Goal: Find specific fact: Find specific fact

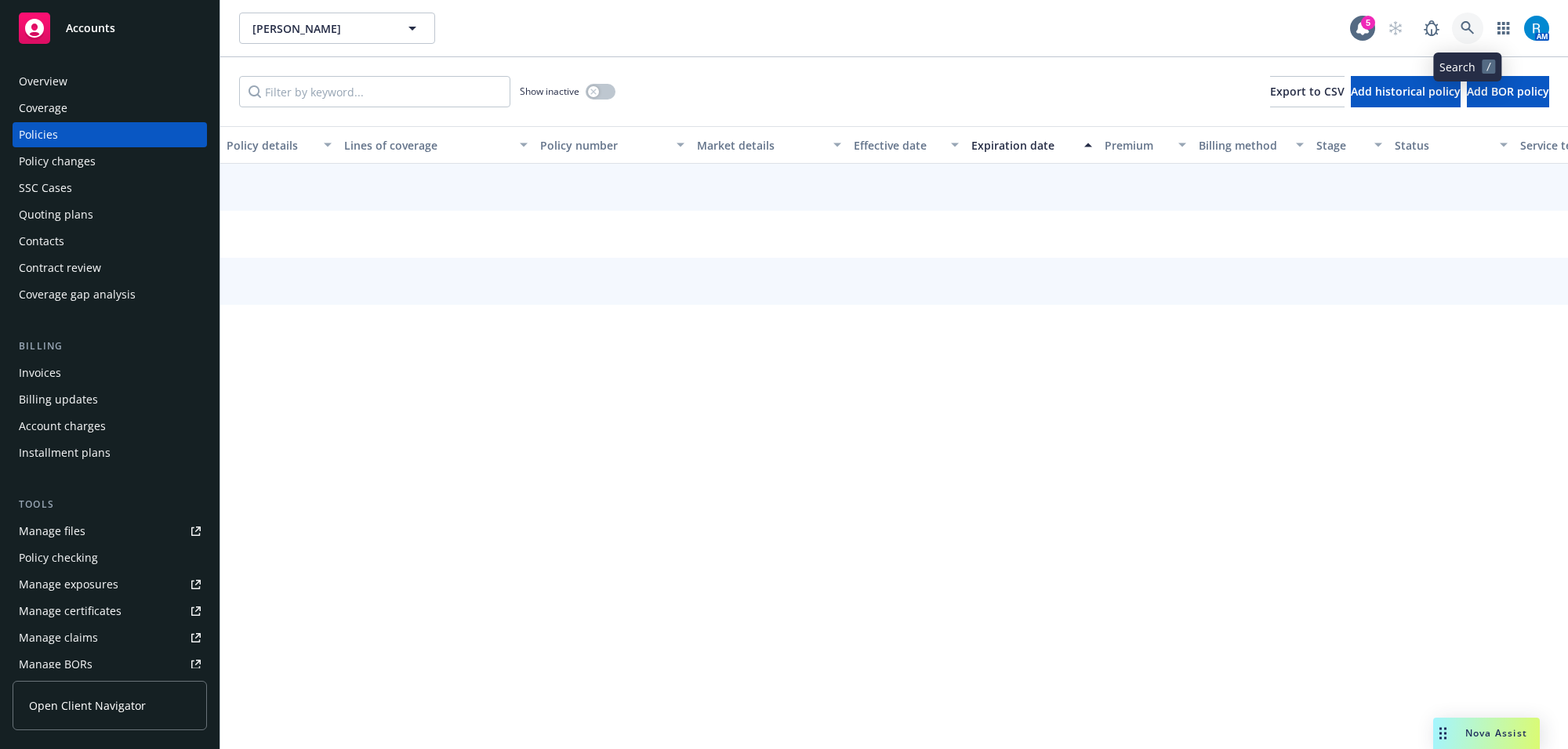
click at [1474, 29] on link at bounding box center [1467, 28] width 31 height 31
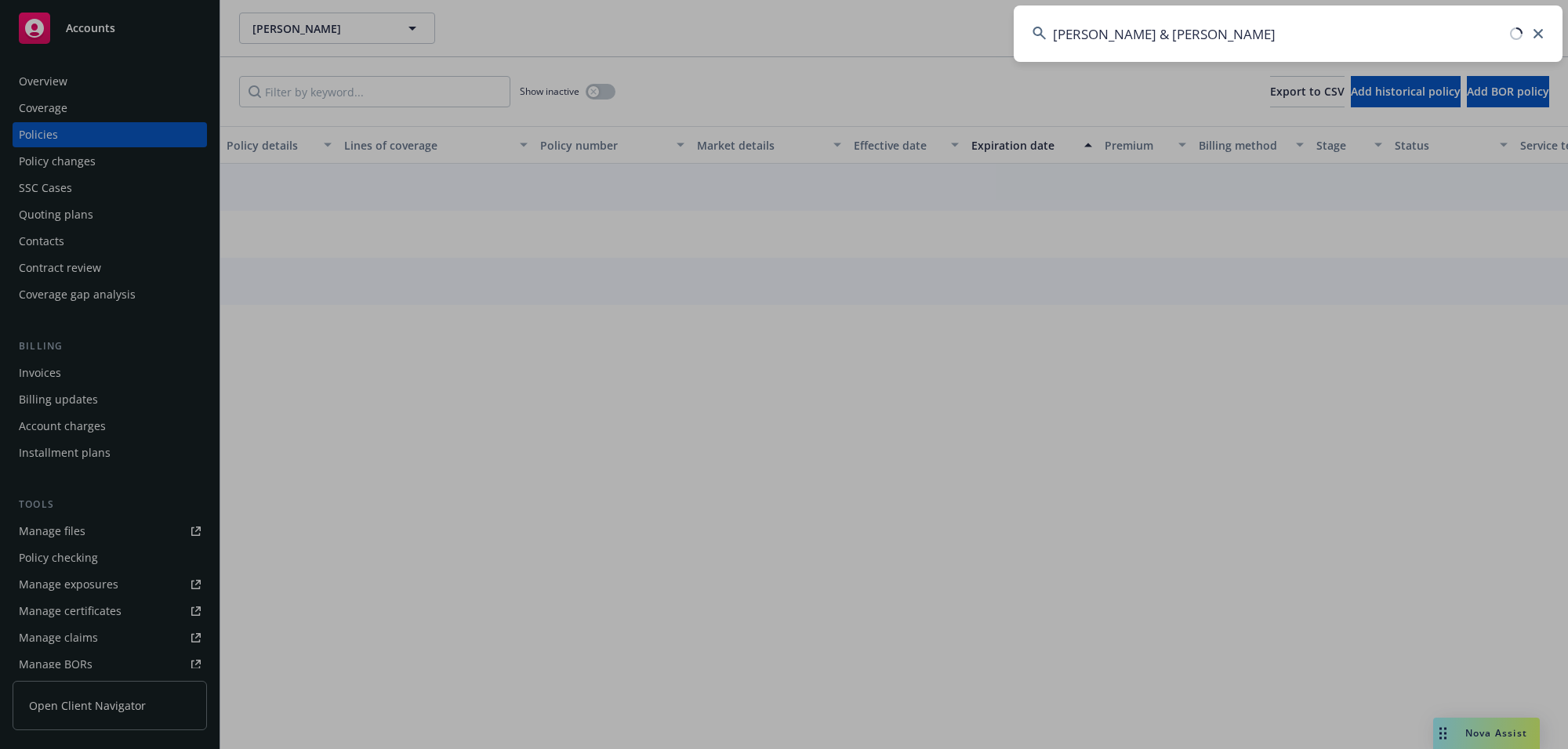
drag, startPoint x: 1051, startPoint y: 27, endPoint x: 1260, endPoint y: 36, distance: 209.2
click at [1260, 36] on input "[PERSON_NAME] & [PERSON_NAME]" at bounding box center [1288, 33] width 549 height 57
click at [1273, 36] on input "[PERSON_NAME] & [PERSON_NAME]" at bounding box center [1288, 33] width 549 height 57
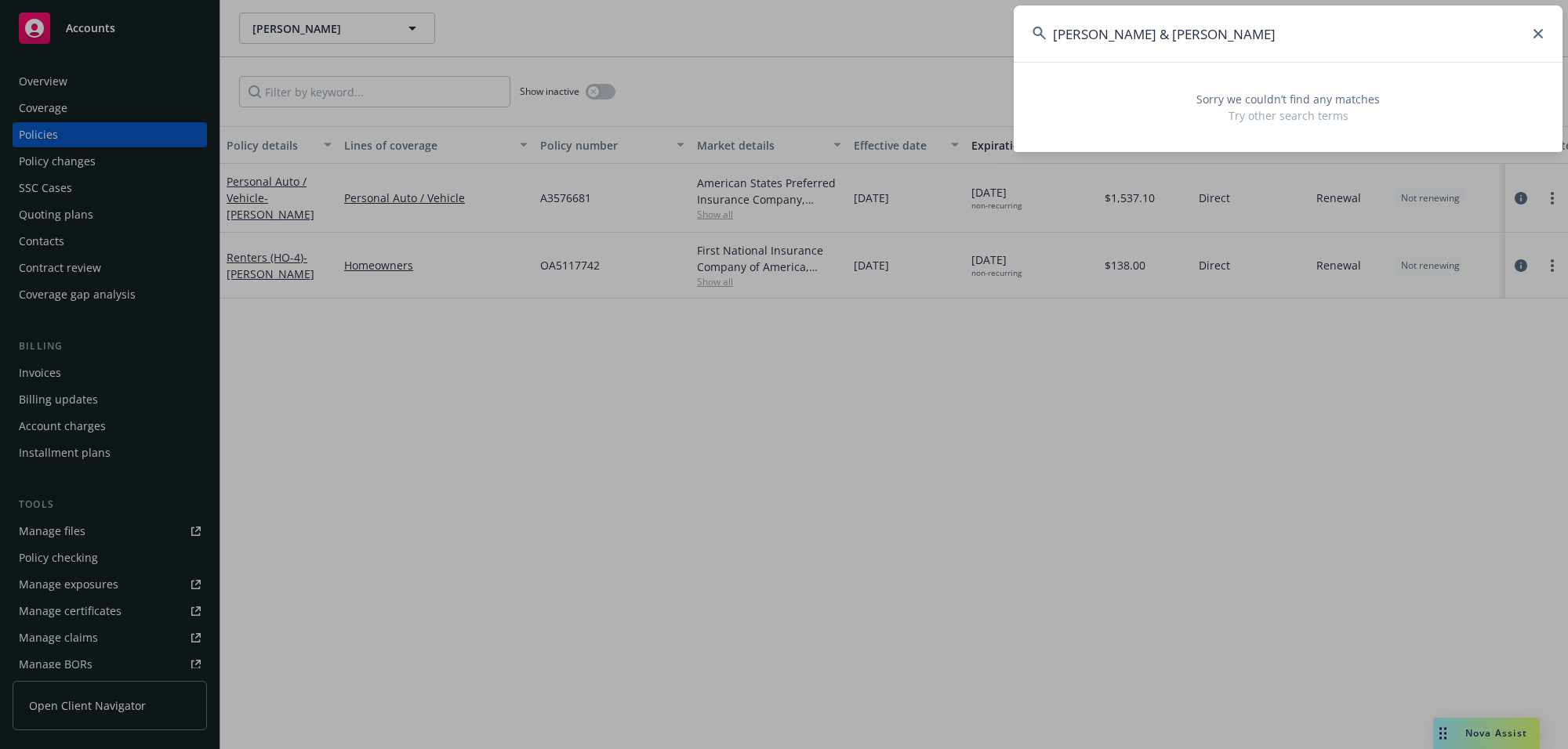
drag, startPoint x: 1228, startPoint y: 33, endPoint x: 1105, endPoint y: 20, distance: 123.7
click at [1105, 20] on input "[PERSON_NAME] & [PERSON_NAME]" at bounding box center [1288, 33] width 549 height 57
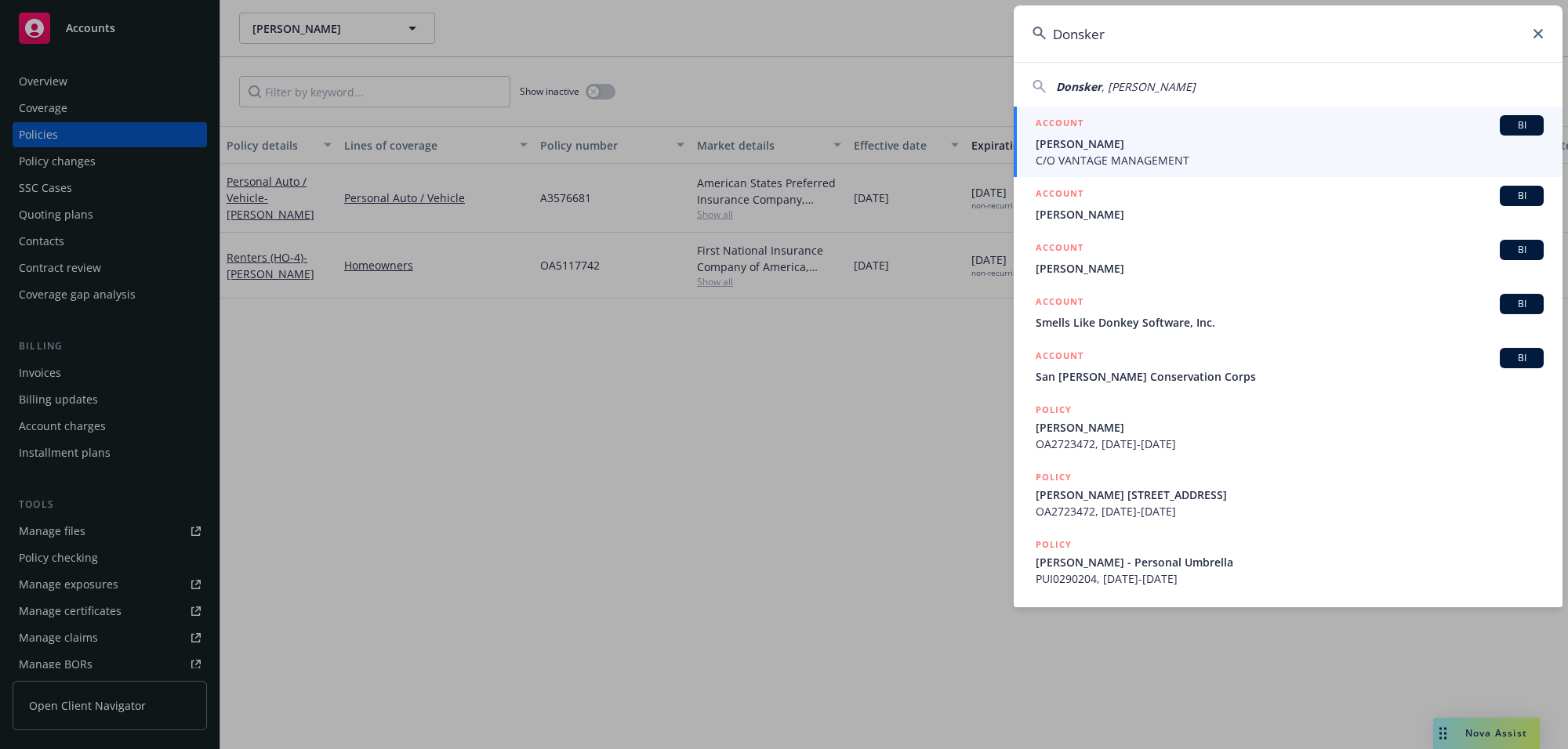
type input "Donsker"
click at [1088, 138] on span "[PERSON_NAME]" at bounding box center [1289, 143] width 508 height 16
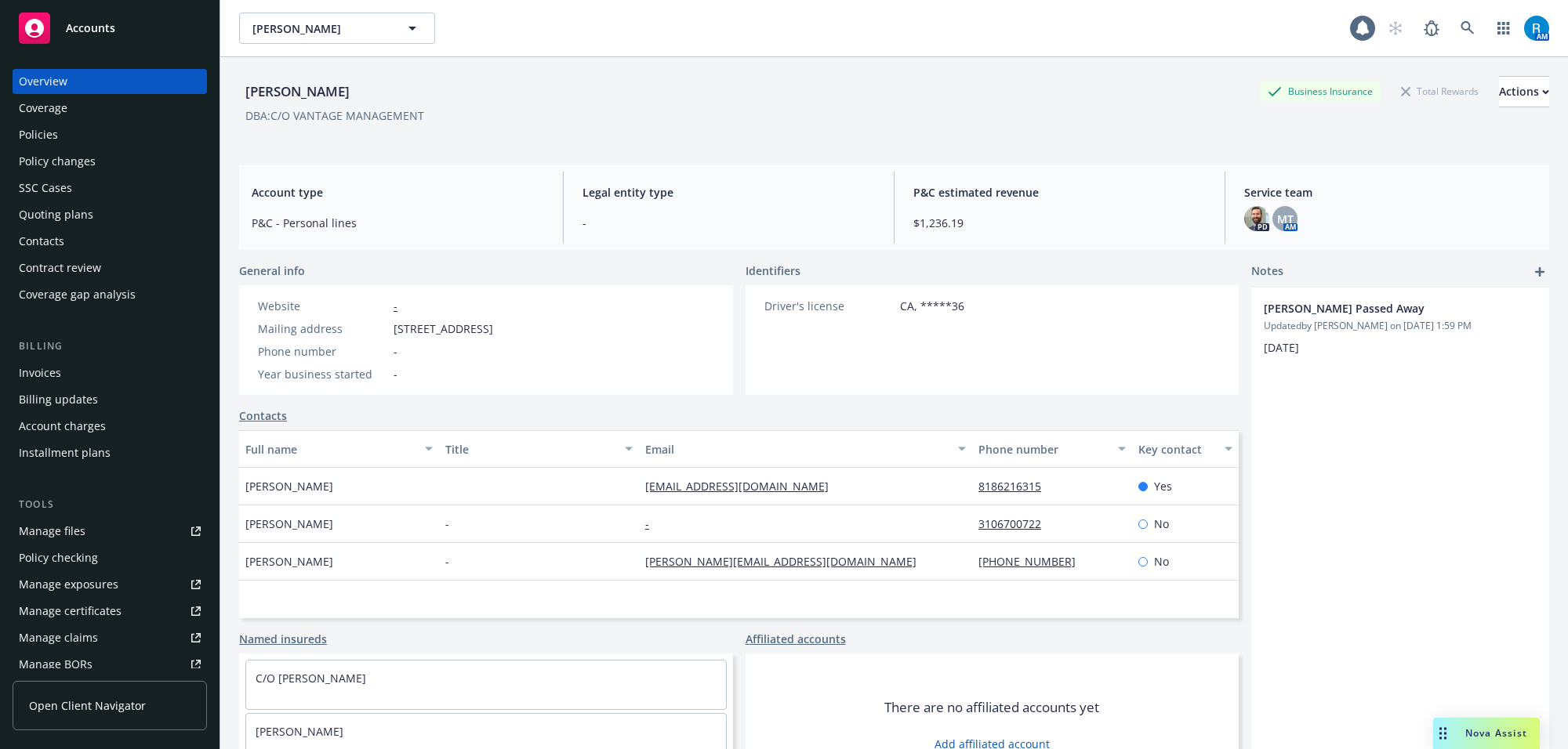
click at [68, 141] on div "Policies" at bounding box center [109, 135] width 182 height 25
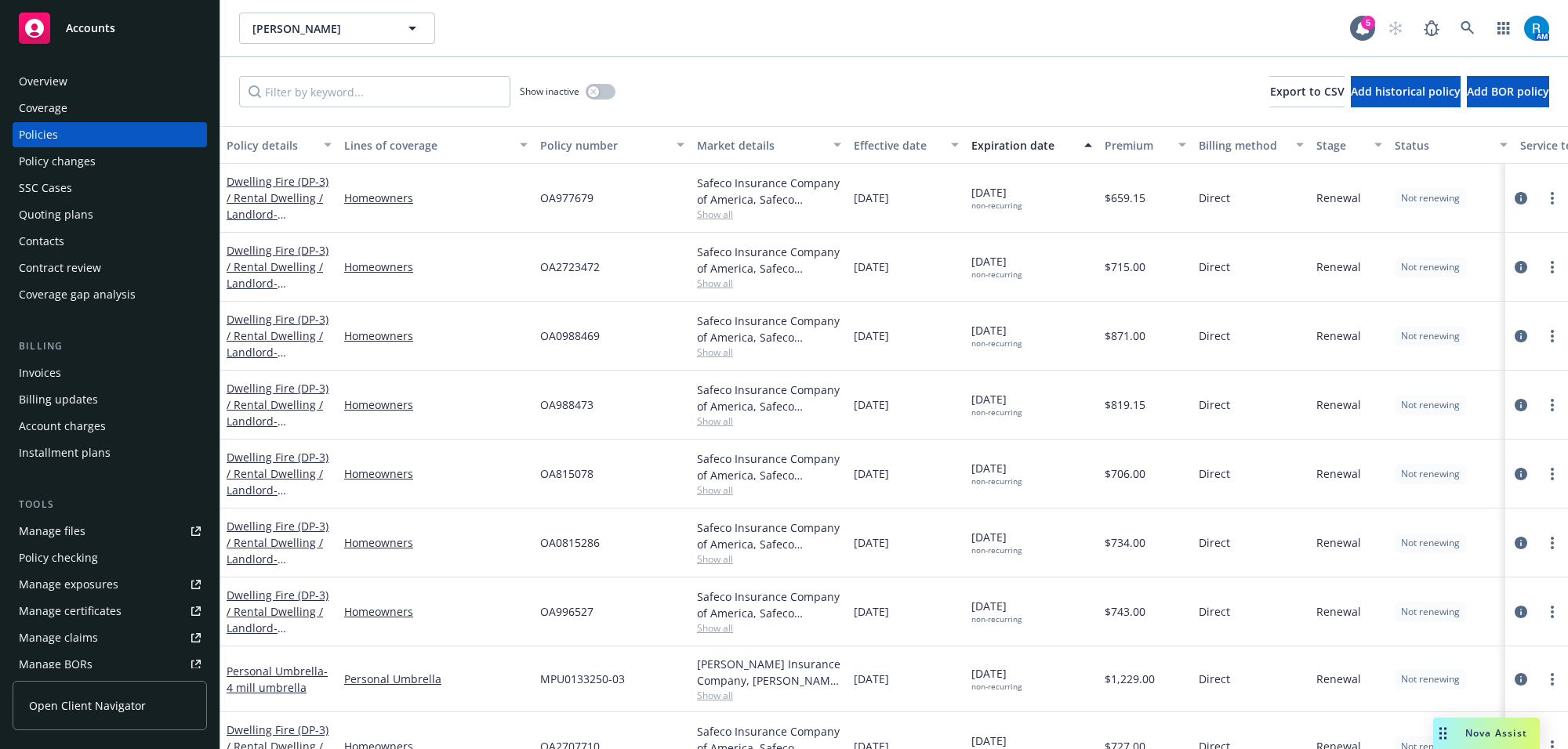
click at [559, 198] on span "OA977679" at bounding box center [566, 197] width 53 height 16
copy span "OA977679"
click at [1462, 24] on icon at bounding box center [1467, 28] width 14 height 14
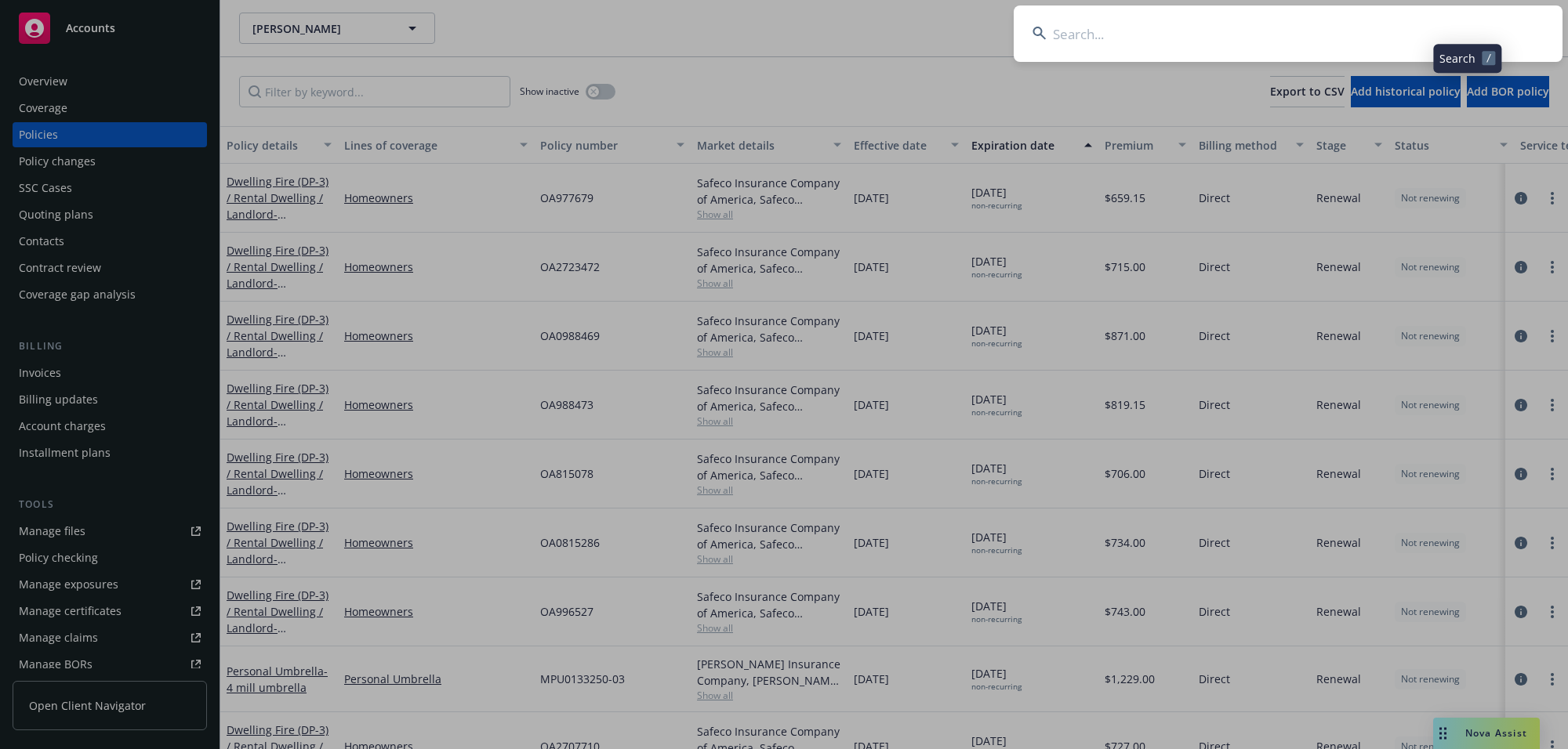
type input "[PERSON_NAME] & [PERSON_NAME]"
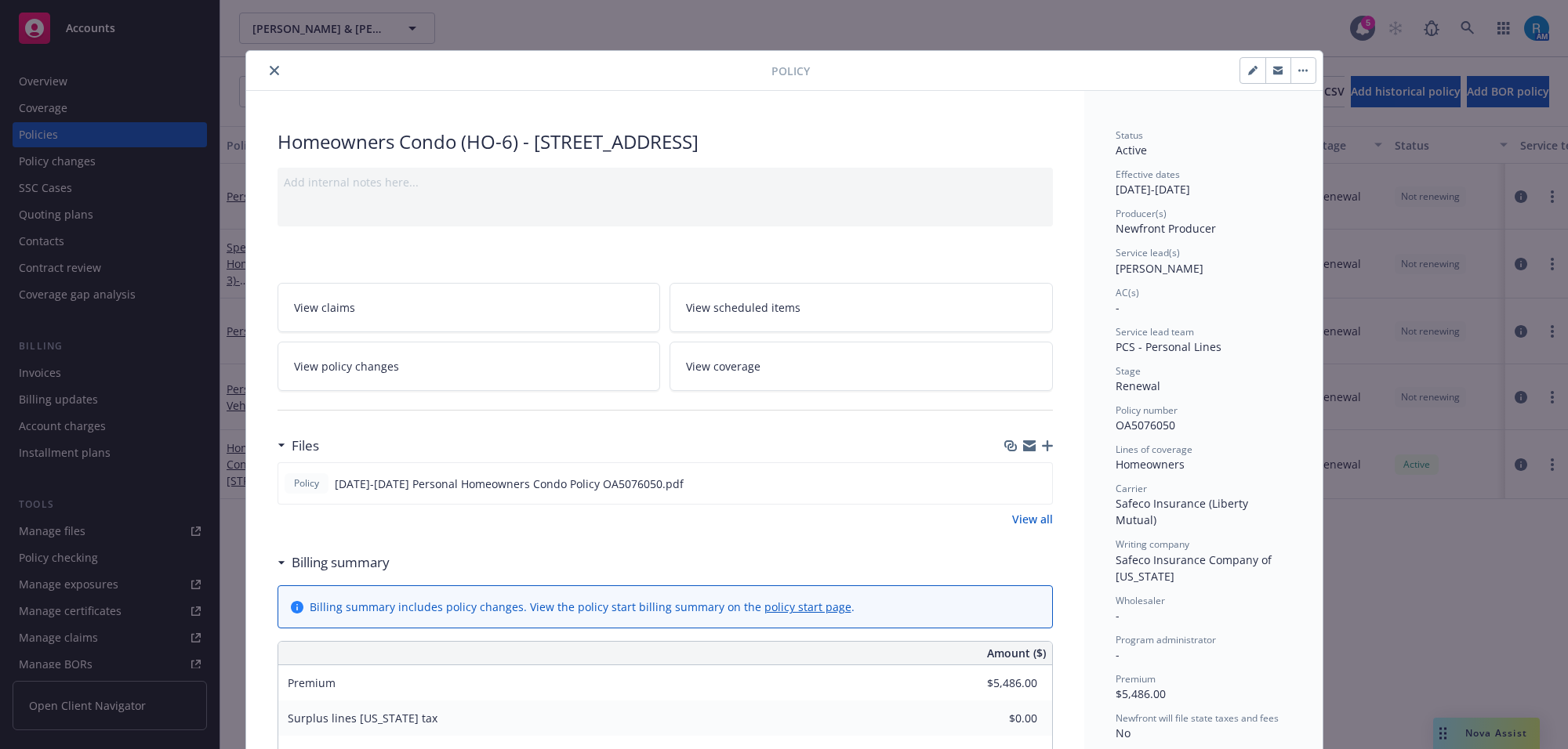
click at [269, 70] on icon "close" at bounding box center [273, 70] width 9 height 9
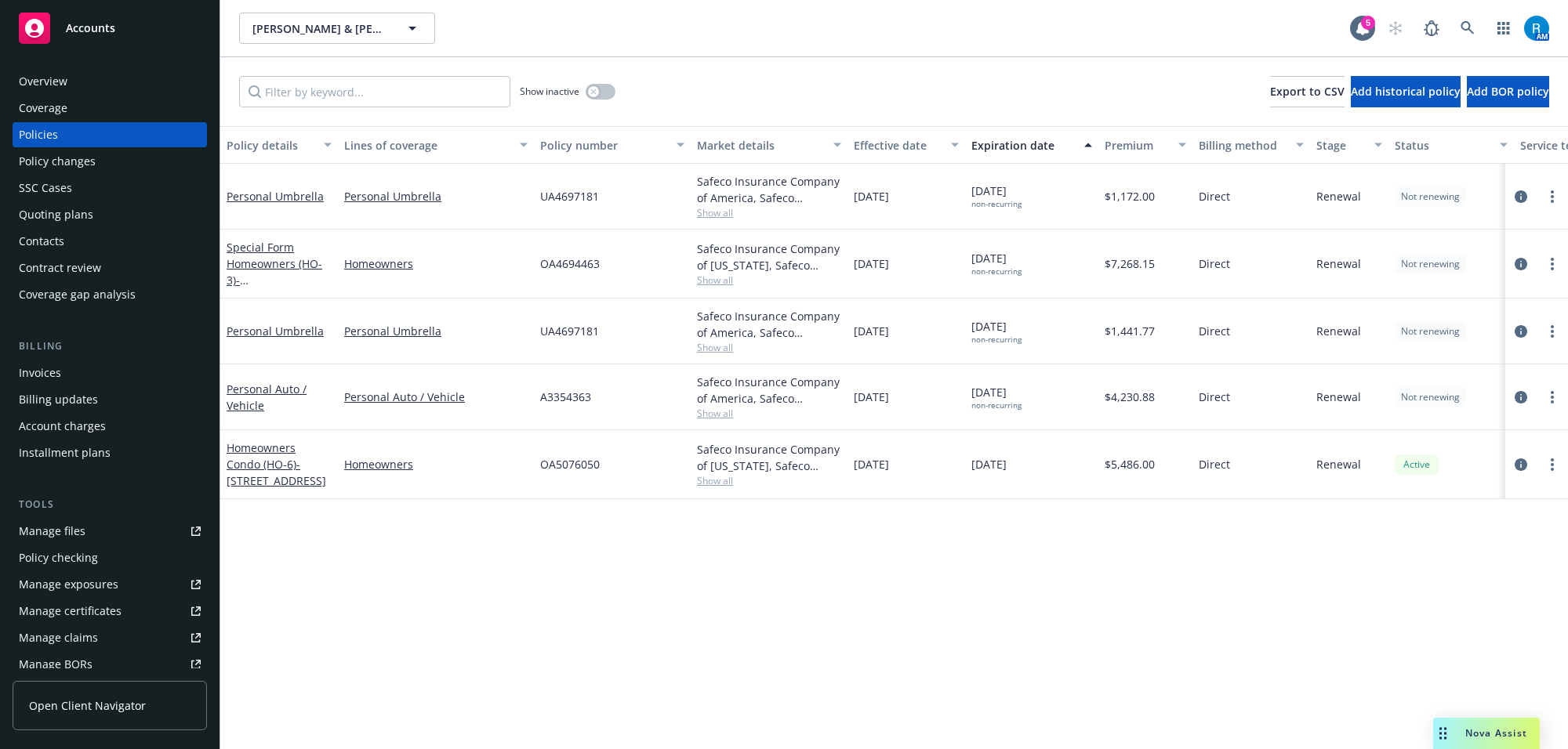
click at [573, 193] on span "UA4697181" at bounding box center [569, 196] width 58 height 16
copy span "UA4697181"
drag, startPoint x: 1482, startPoint y: 17, endPoint x: 1470, endPoint y: 20, distance: 12.4
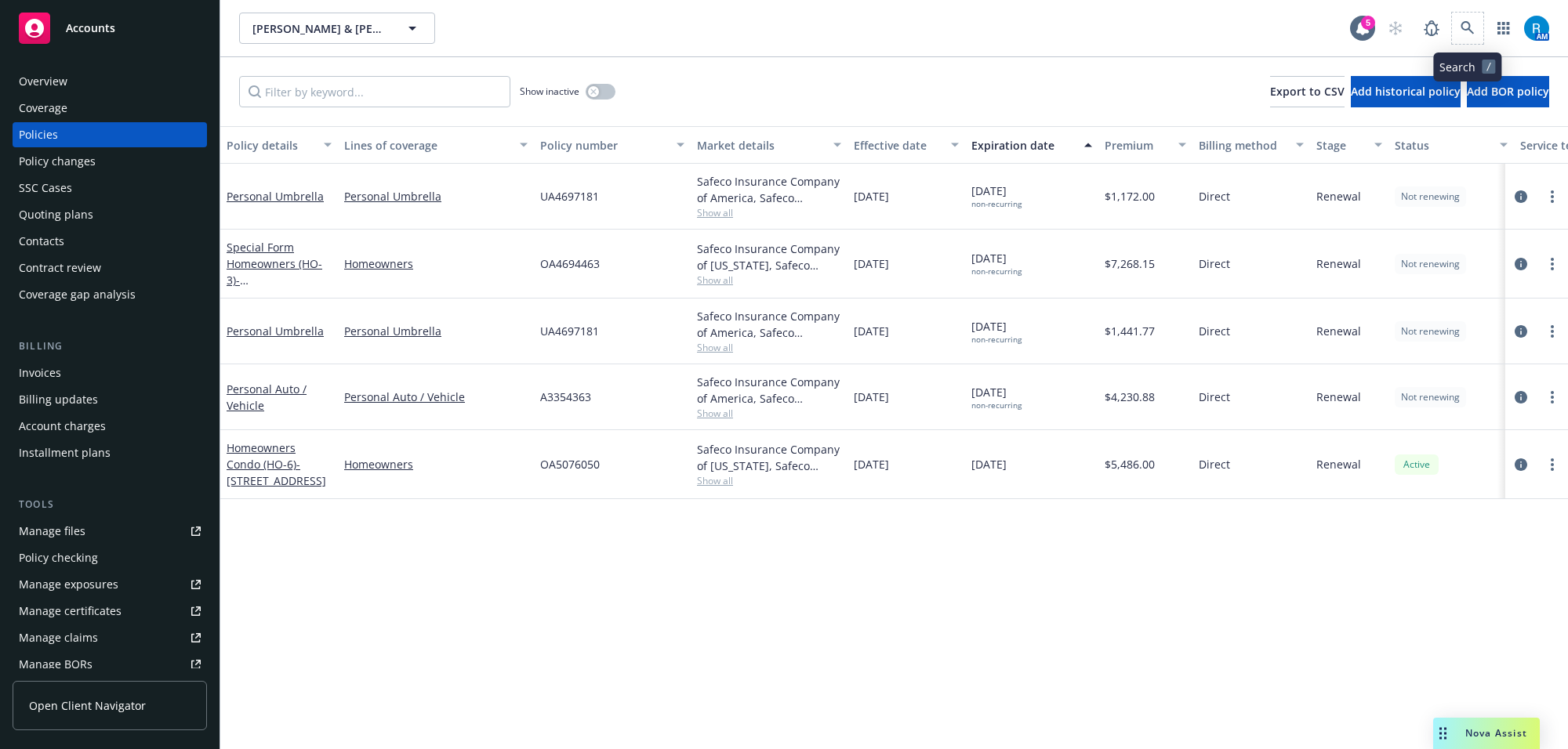
click at [1479, 17] on span at bounding box center [1467, 28] width 31 height 31
click at [1470, 21] on icon at bounding box center [1467, 28] width 14 height 14
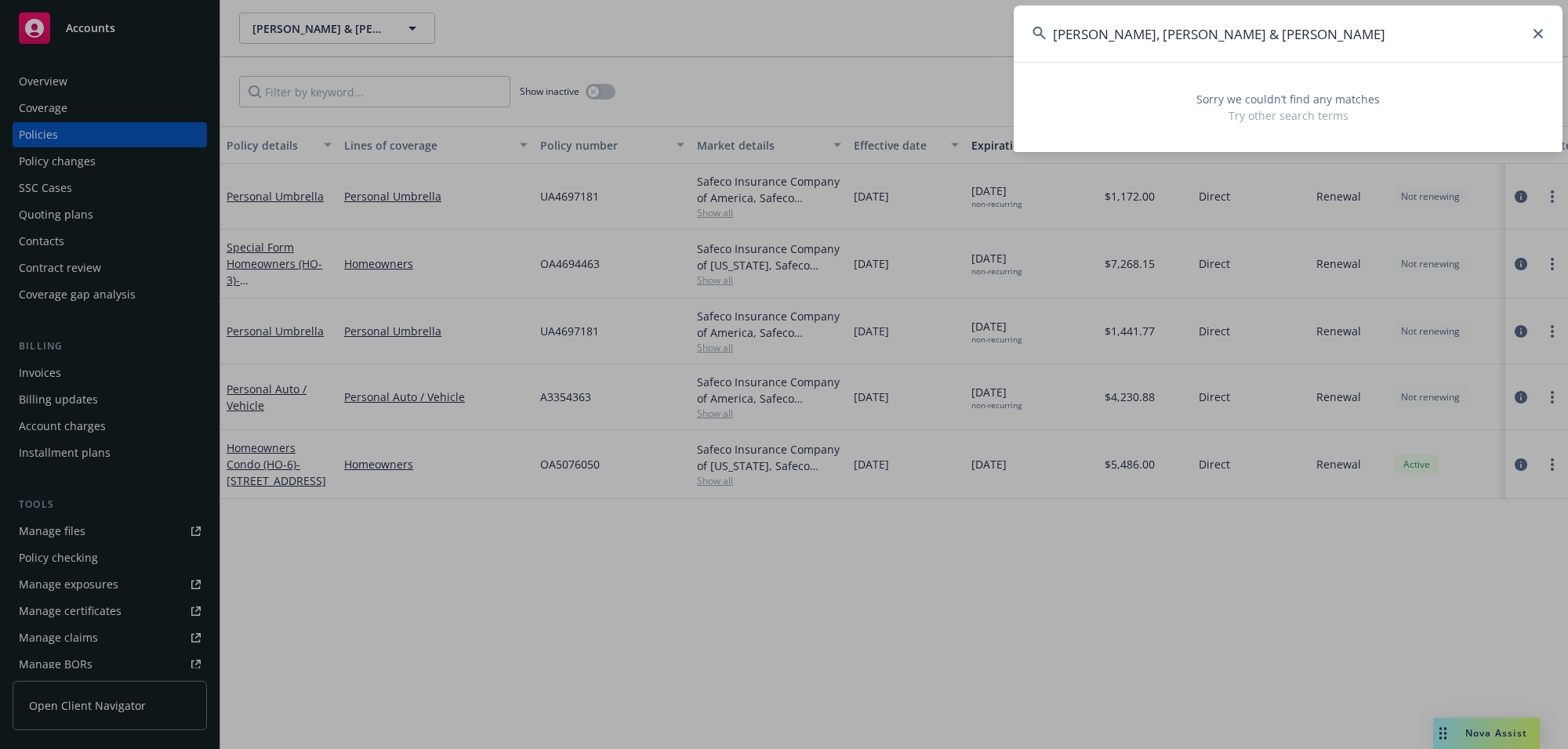
drag, startPoint x: 1101, startPoint y: 34, endPoint x: 1472, endPoint y: 34, distance: 371.0
click at [1397, 32] on input "[PERSON_NAME], [PERSON_NAME] & [PERSON_NAME]" at bounding box center [1288, 33] width 549 height 57
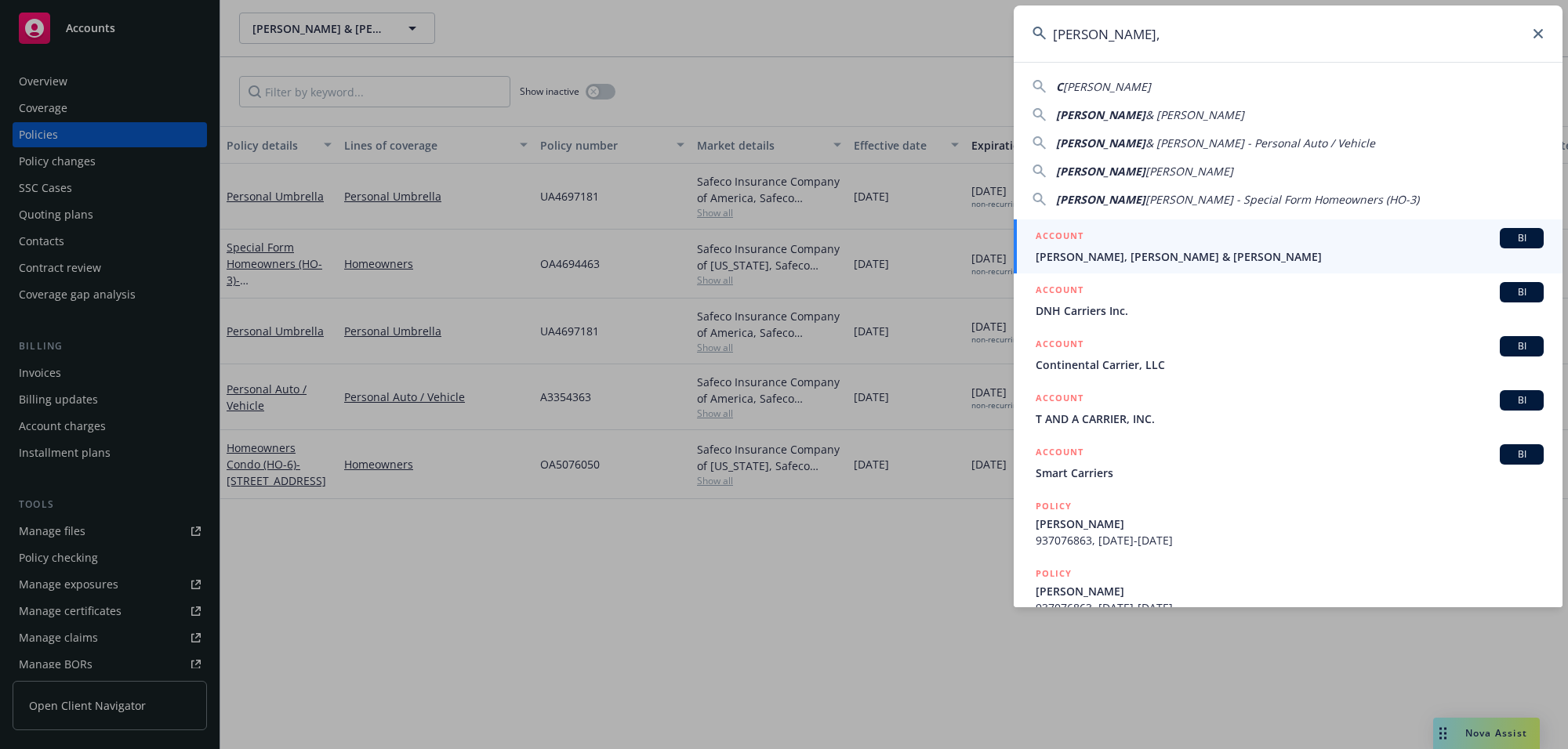
type input "[PERSON_NAME],"
click at [1106, 257] on span "[PERSON_NAME], [PERSON_NAME] & [PERSON_NAME]" at bounding box center [1289, 256] width 508 height 16
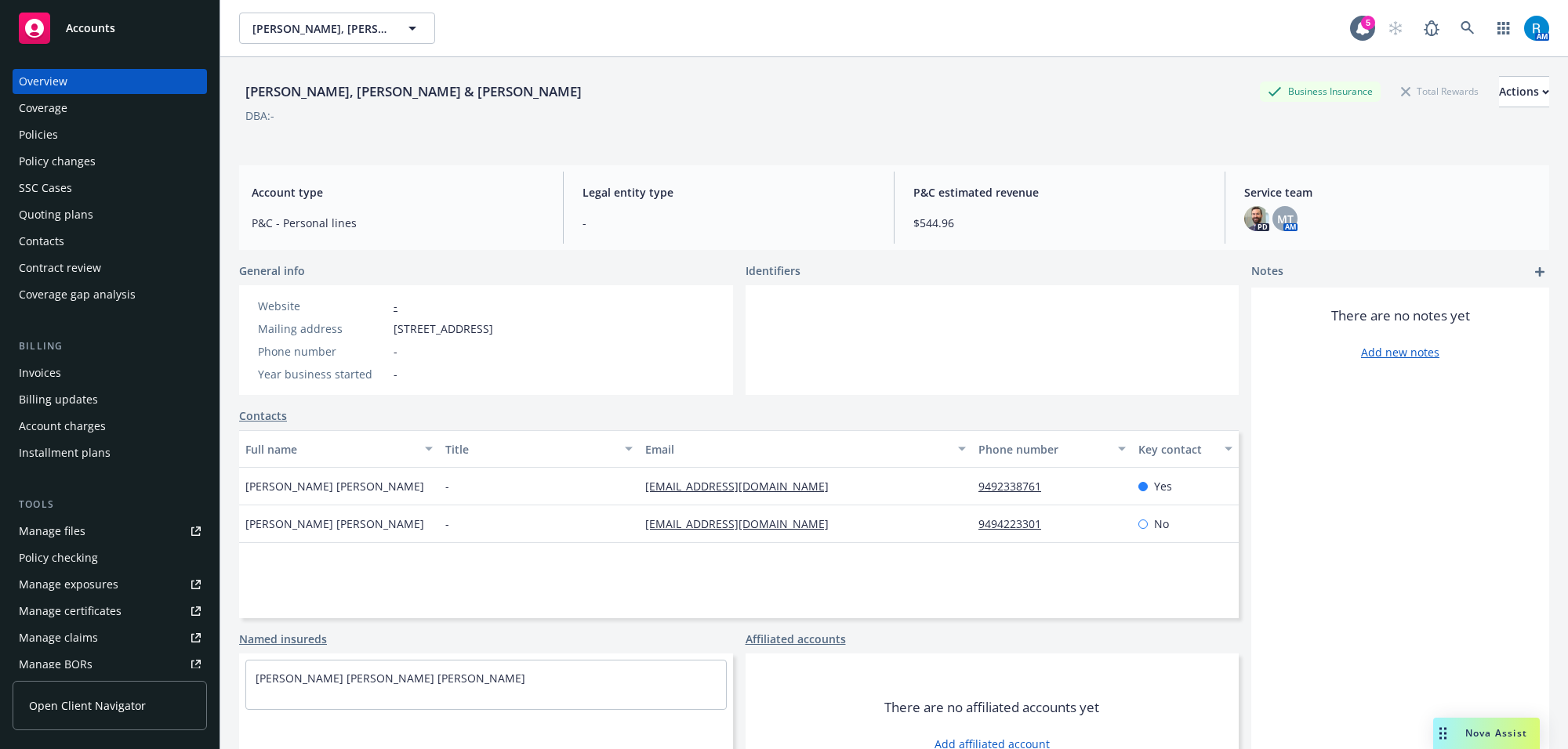
click at [103, 129] on div "Policies" at bounding box center [109, 135] width 182 height 25
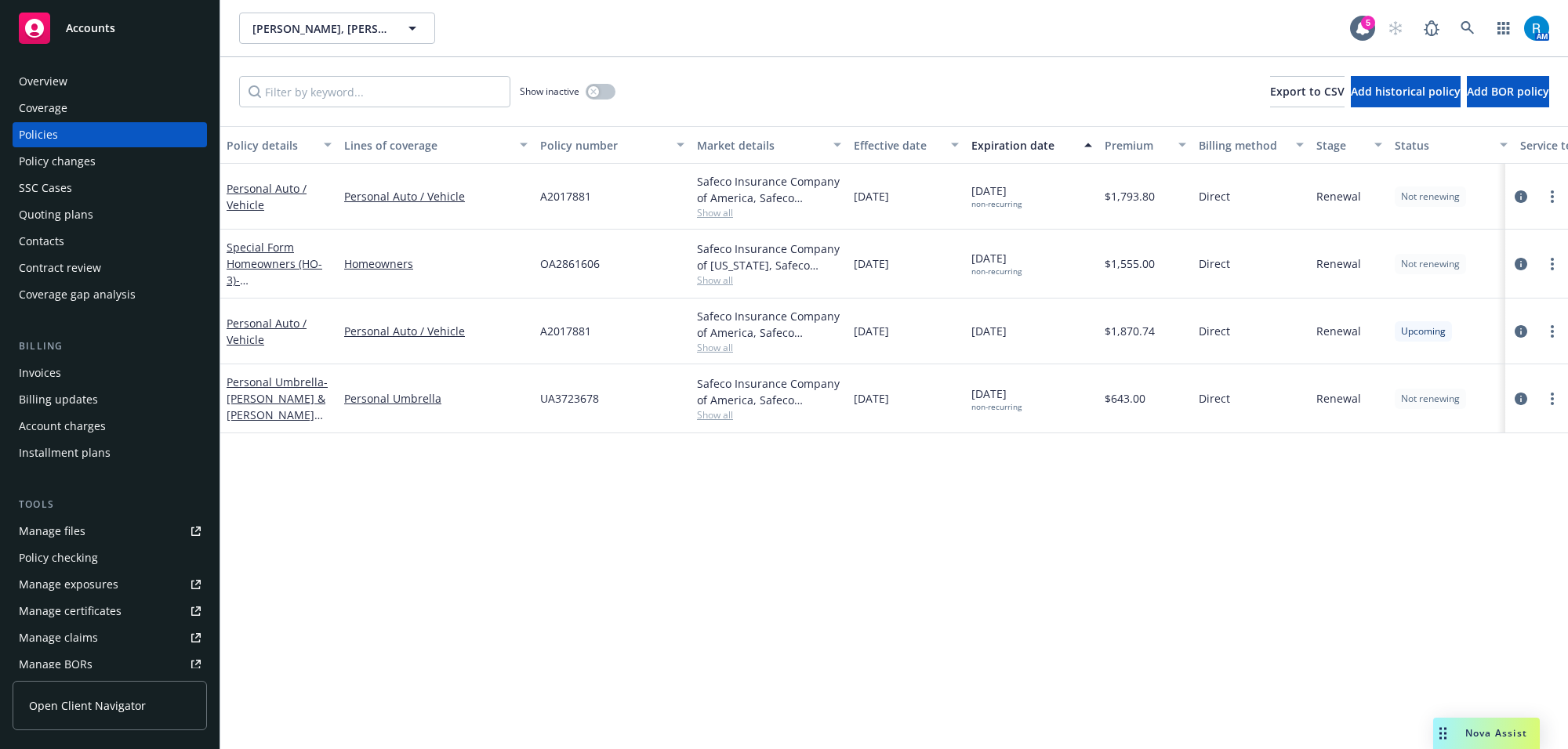
click at [566, 268] on span "OA2861606" at bounding box center [570, 263] width 59 height 16
copy span "OA2861606"
click at [1463, 25] on icon at bounding box center [1467, 28] width 14 height 14
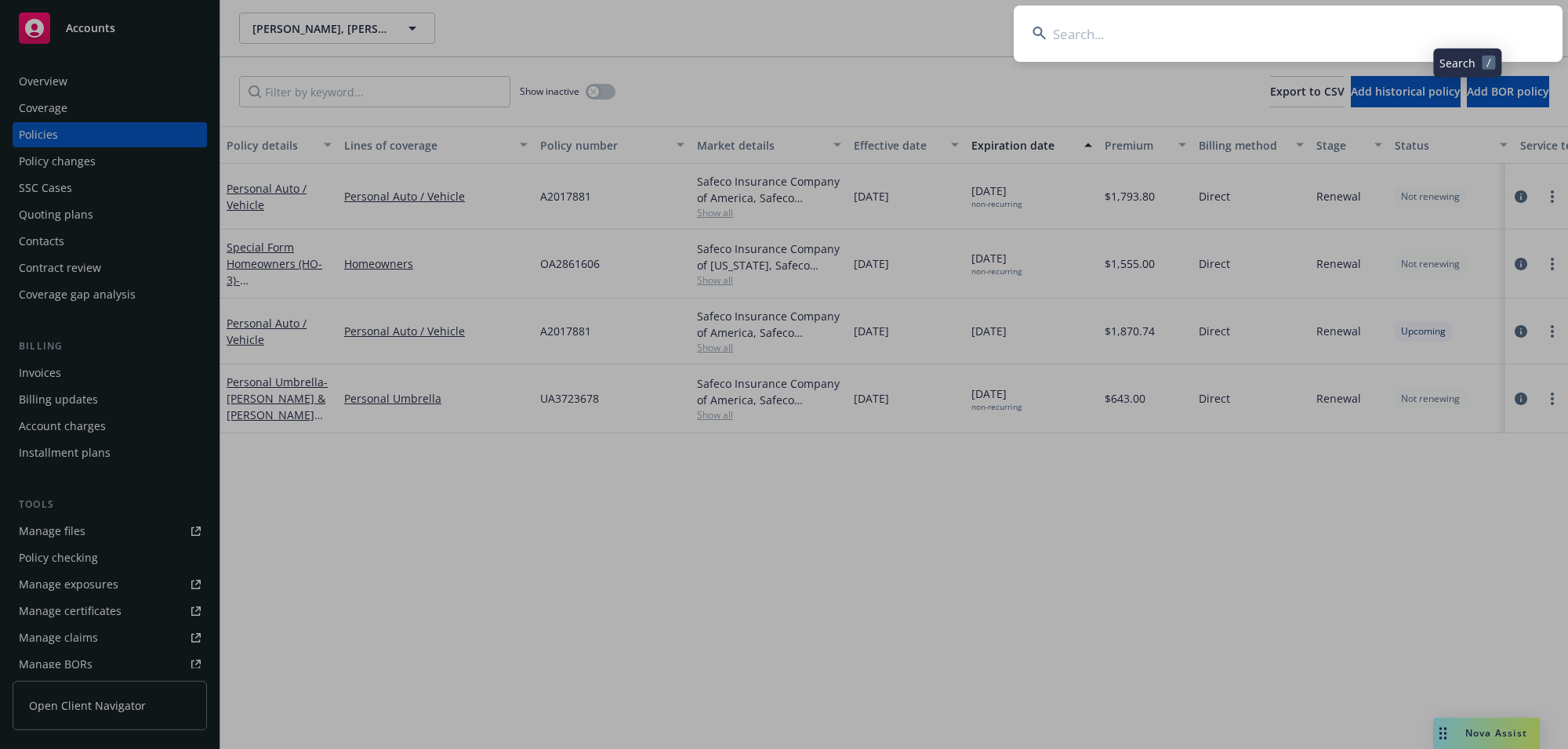
type input "[PERSON_NAME], [PERSON_NAME] & [PERSON_NAME]"
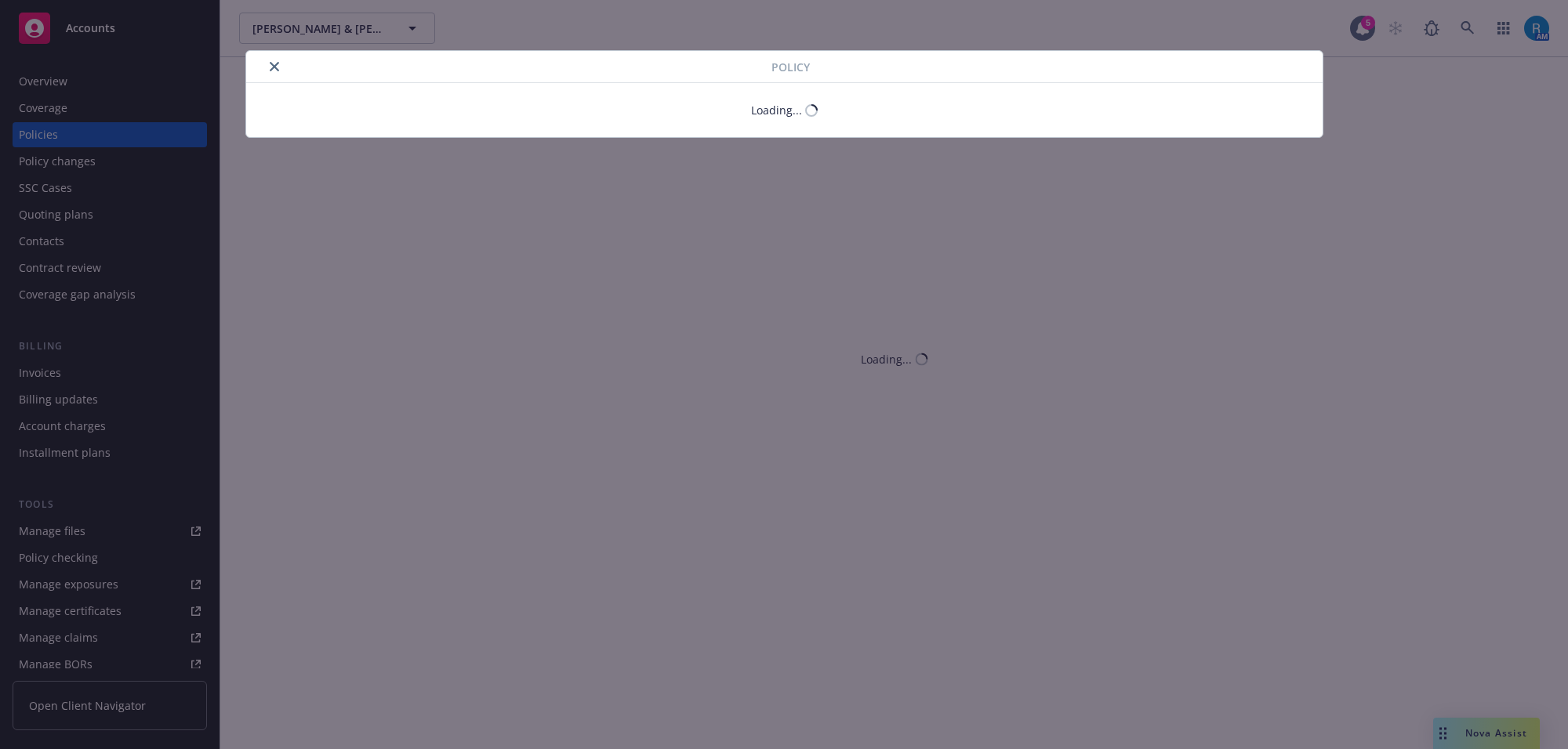
click at [273, 71] on button "close" at bounding box center [274, 67] width 19 height 19
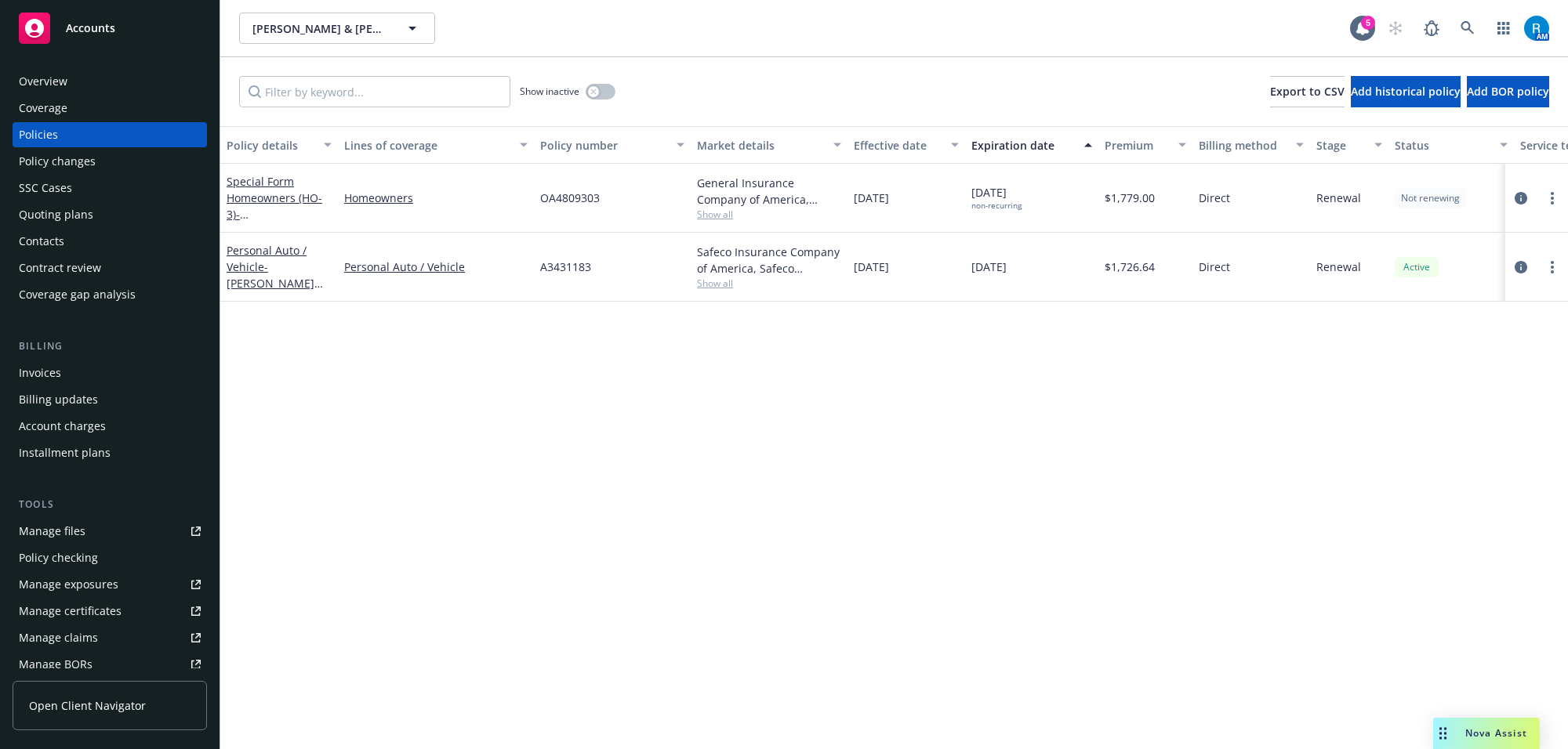
click at [566, 201] on span "OA4809303" at bounding box center [570, 197] width 59 height 16
click at [566, 201] on span "OA4809303" at bounding box center [570, 197] width 59 height 16
copy span "OA4809303"
click at [1464, 29] on icon at bounding box center [1467, 28] width 14 height 14
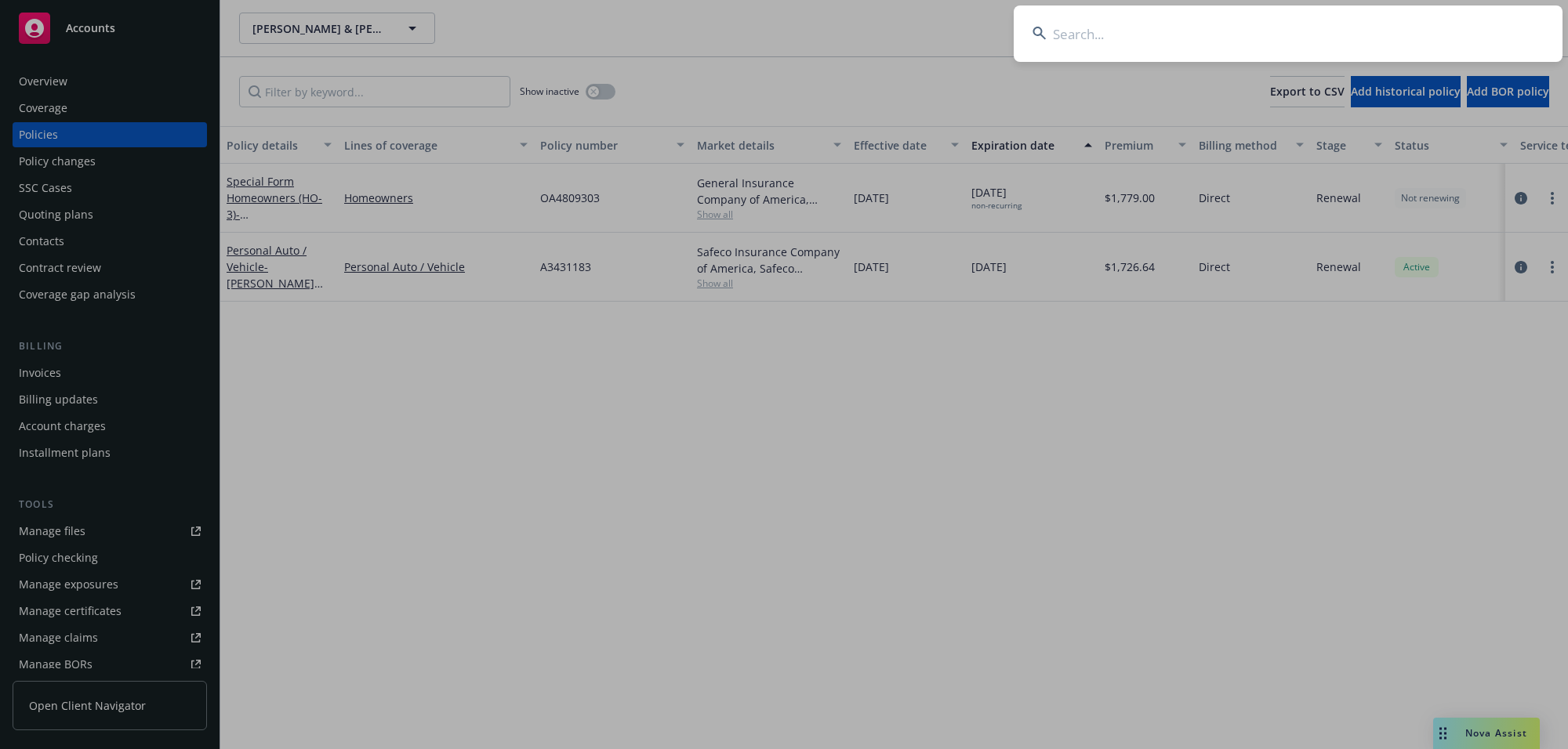
type input "[PERSON_NAME]"
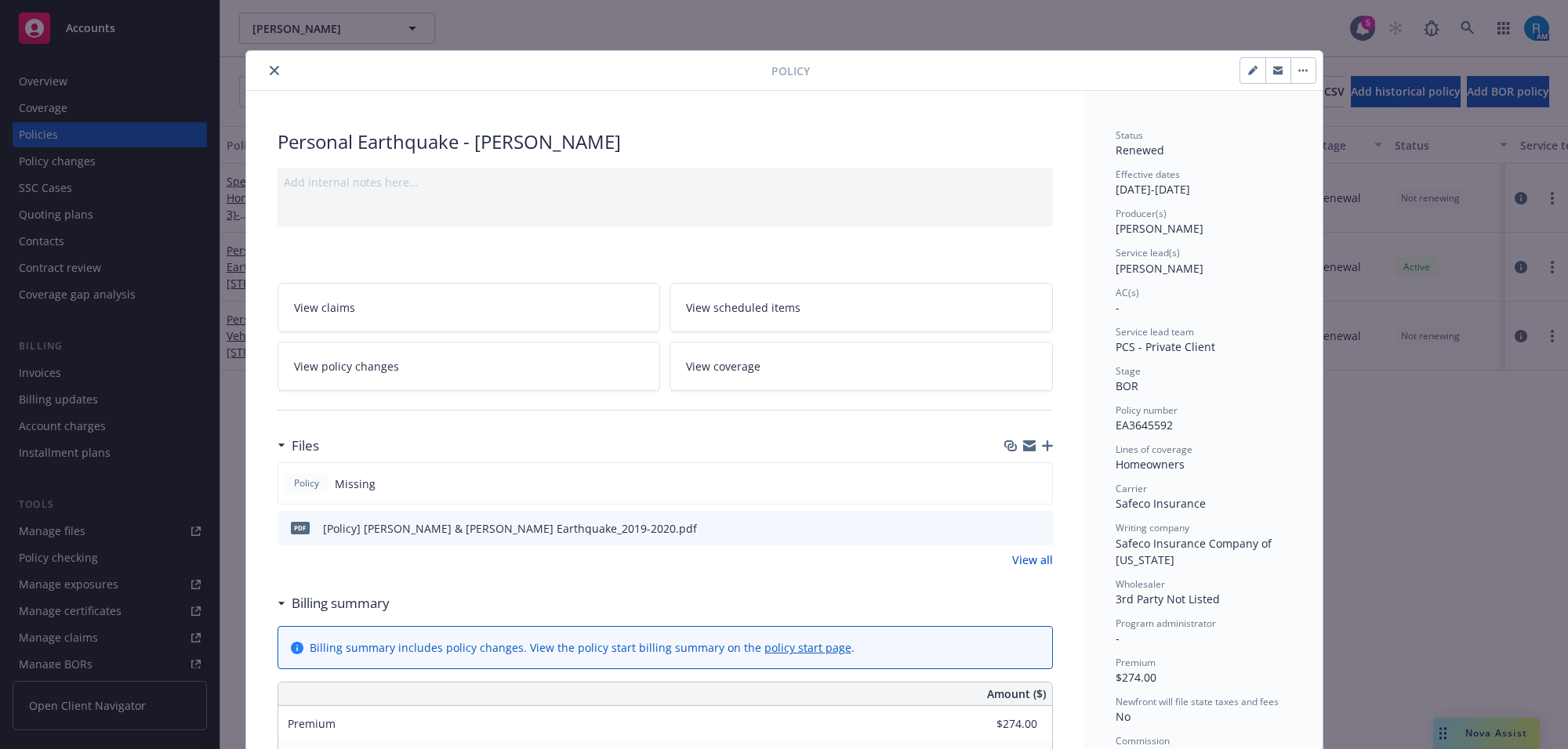
drag, startPoint x: 268, startPoint y: 80, endPoint x: 259, endPoint y: 69, distance: 14.2
click at [268, 79] on button "close" at bounding box center [274, 70] width 19 height 19
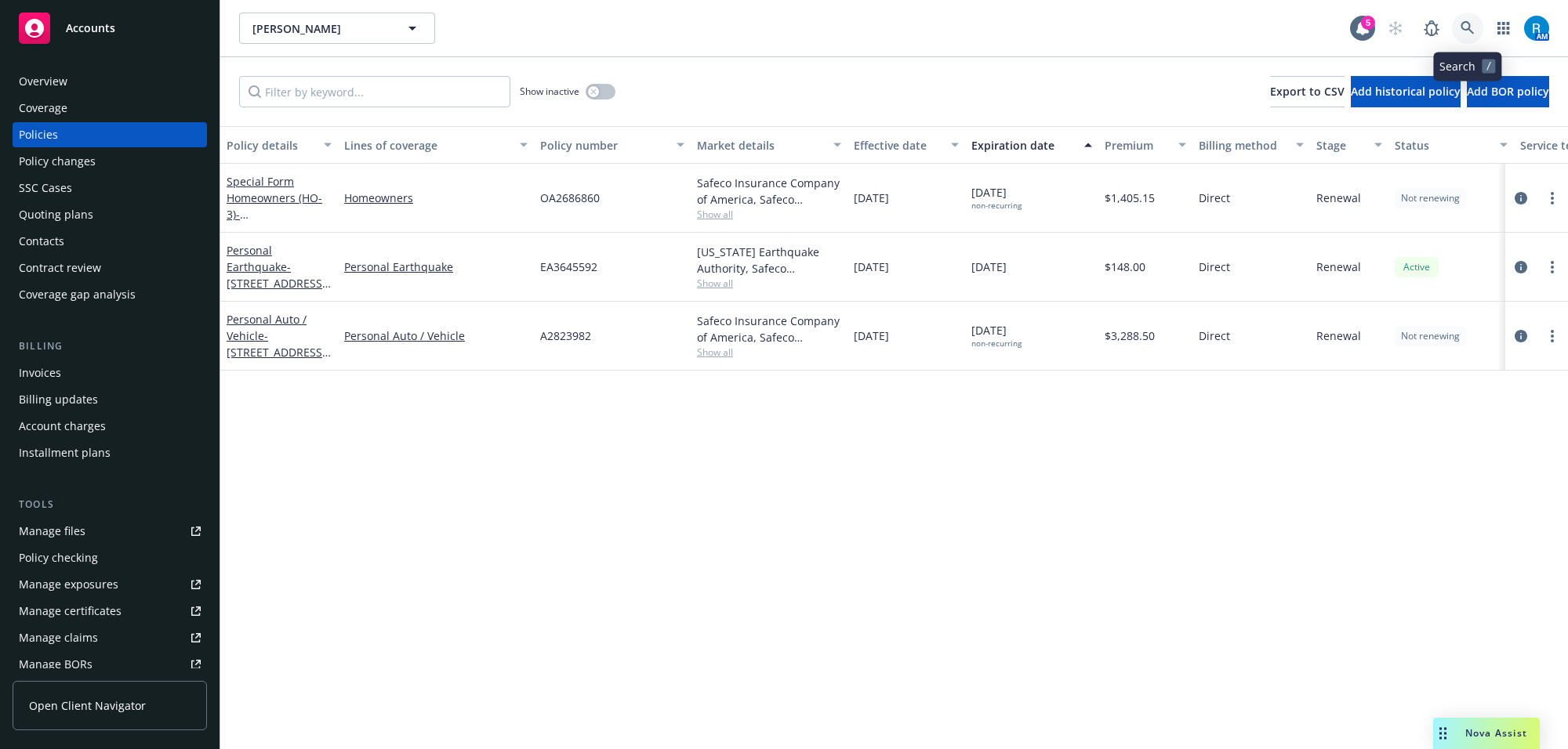
click at [1467, 22] on icon at bounding box center [1467, 28] width 14 height 14
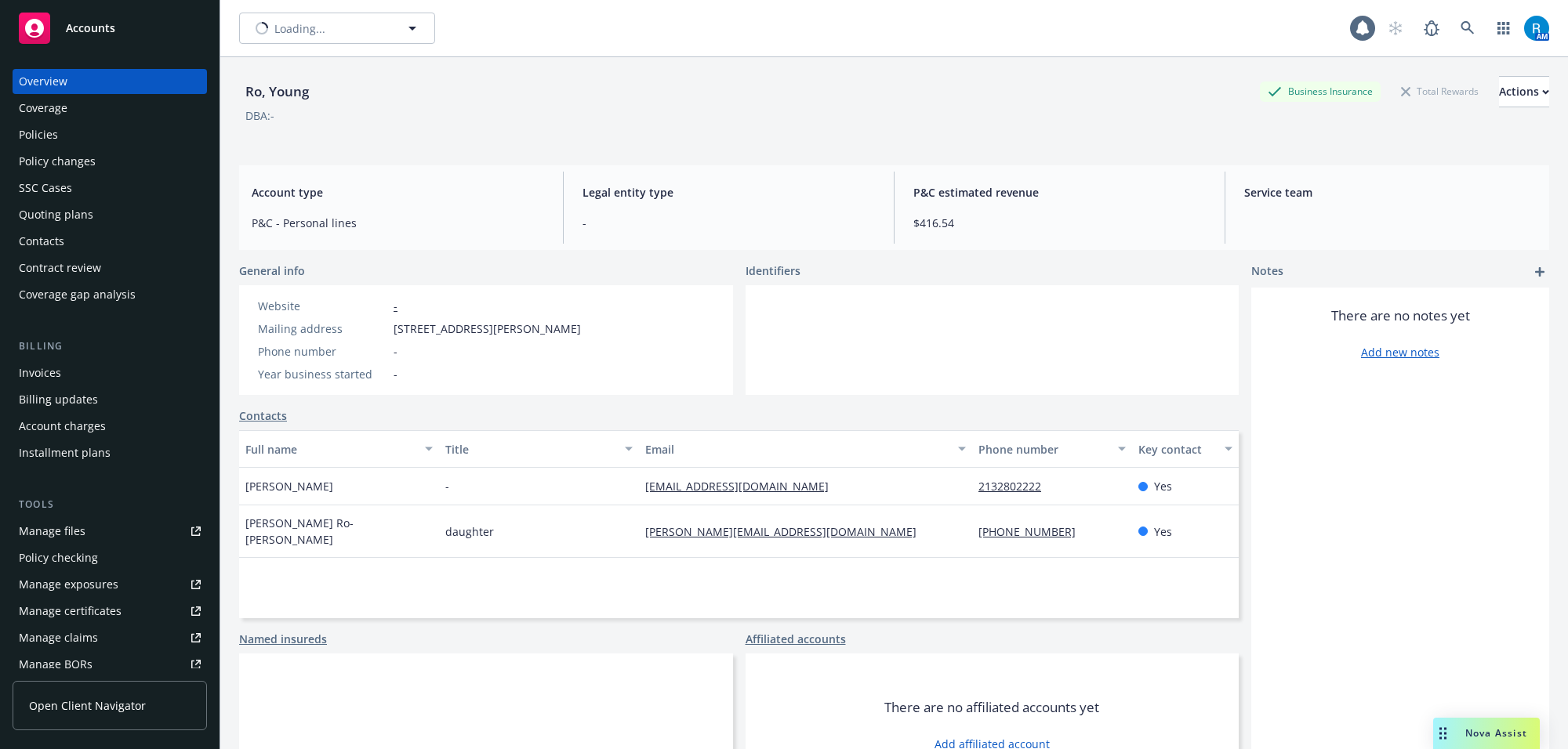
click at [89, 138] on div "Policies" at bounding box center [109, 135] width 182 height 25
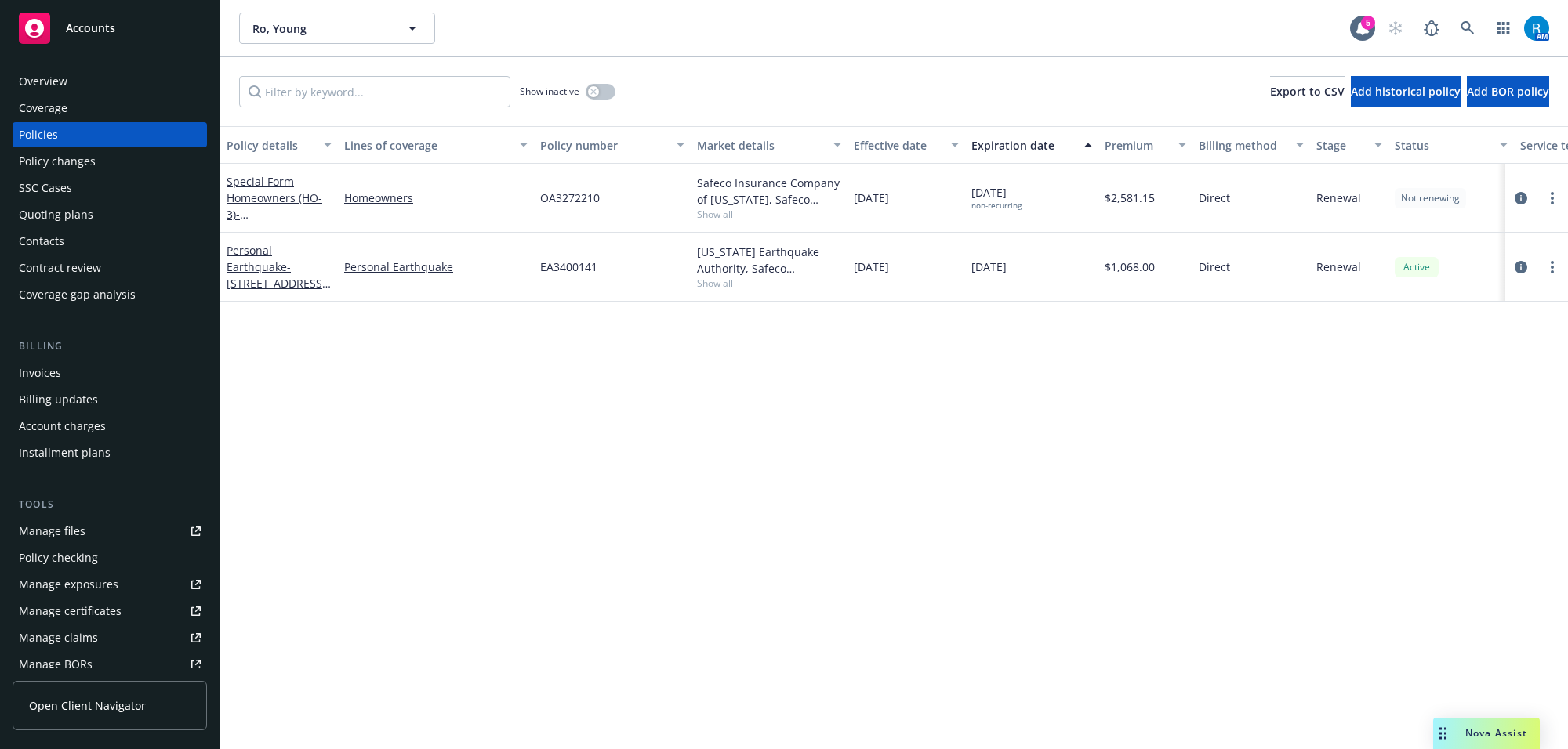
click at [589, 197] on span "OA3272210" at bounding box center [570, 197] width 59 height 16
click at [588, 197] on span "OA3272210" at bounding box center [570, 197] width 59 height 16
copy span "OA3272210"
click at [557, 268] on span "EA3400141" at bounding box center [569, 267] width 58 height 16
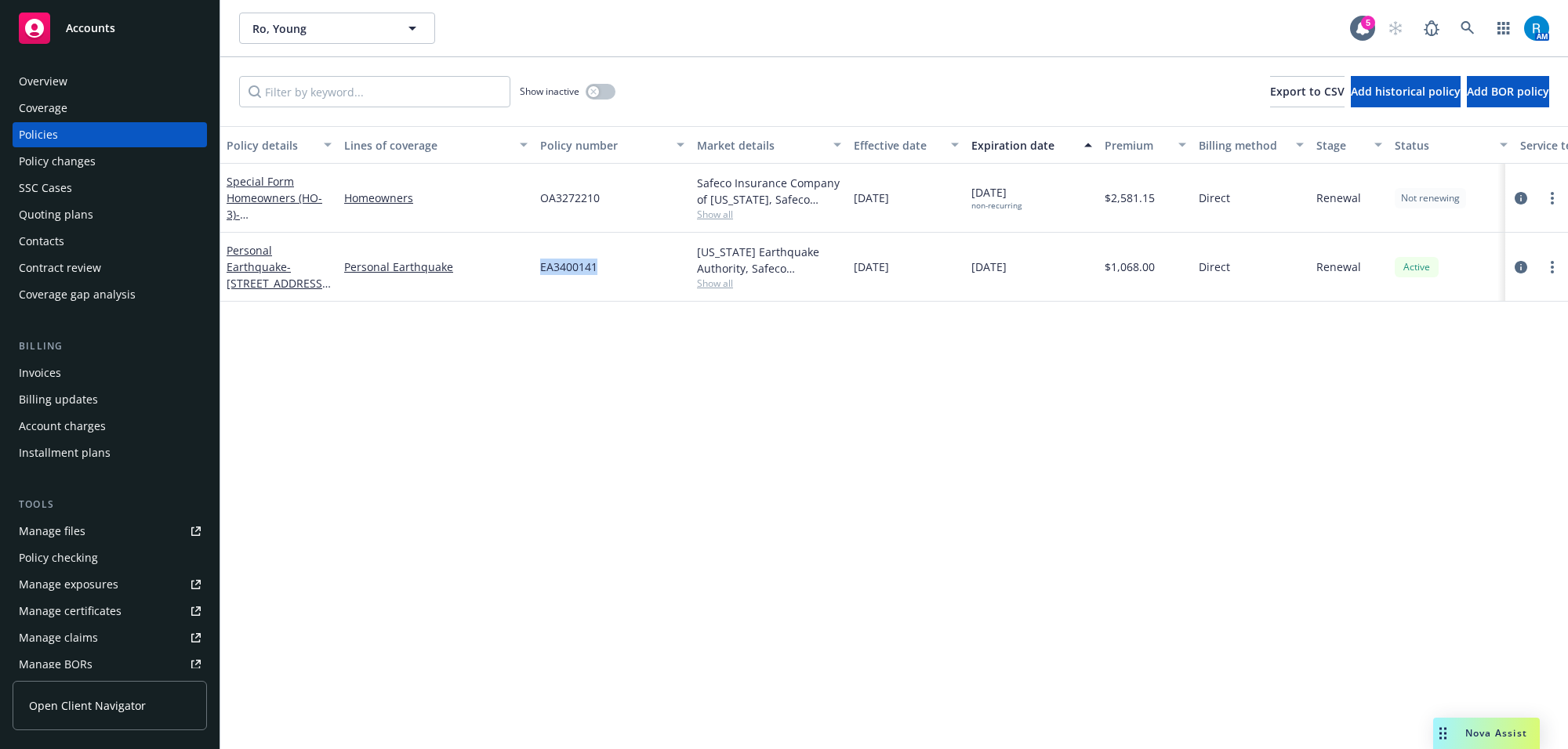
copy span "EA3400141"
click at [77, 91] on div "Overview" at bounding box center [109, 81] width 182 height 25
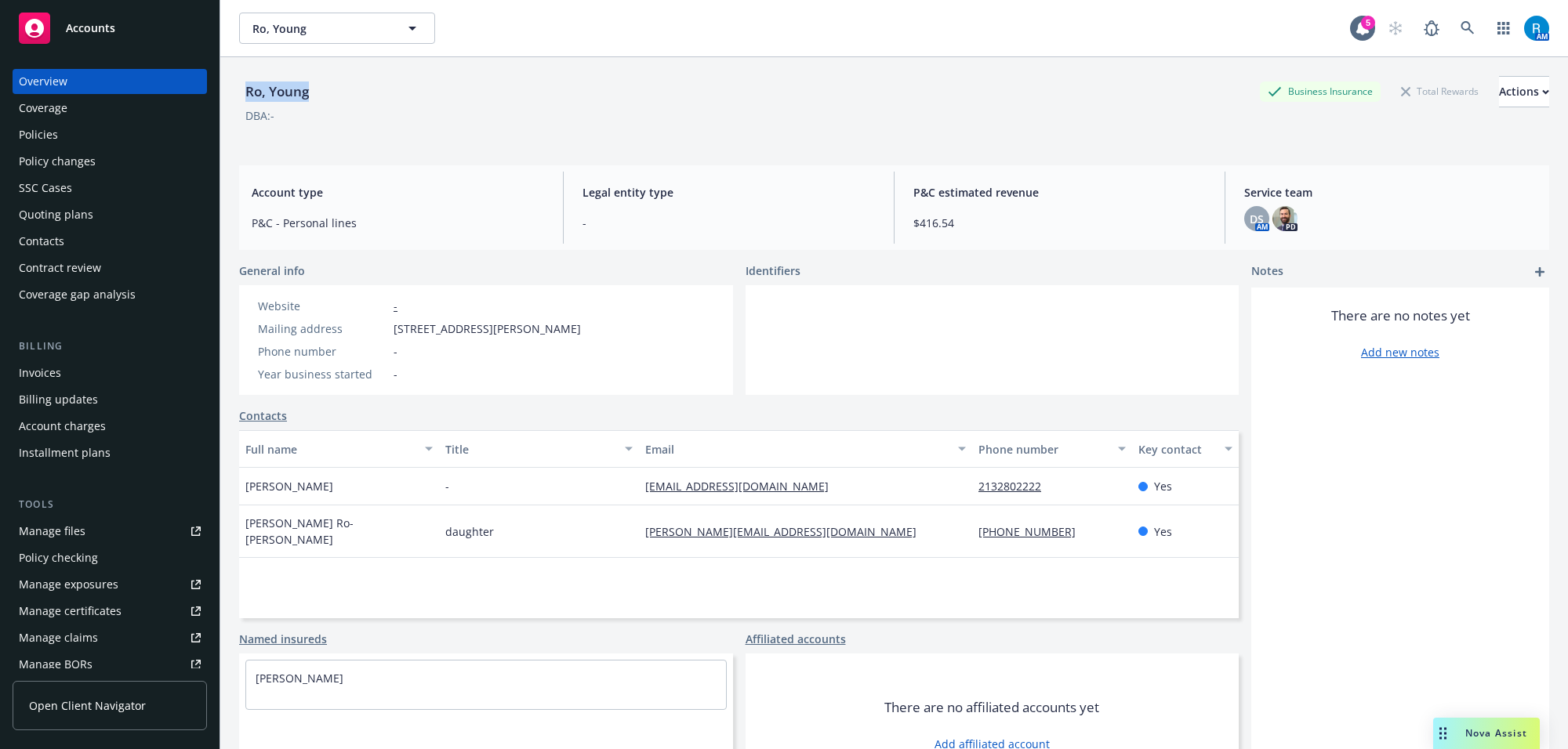
drag, startPoint x: 241, startPoint y: 92, endPoint x: 376, endPoint y: 111, distance: 136.3
click at [329, 91] on div "Ro, Young Business Insurance Total Rewards Actions" at bounding box center [893, 91] width 1310 height 31
copy div "Ro, Young"
